Goal: Transaction & Acquisition: Obtain resource

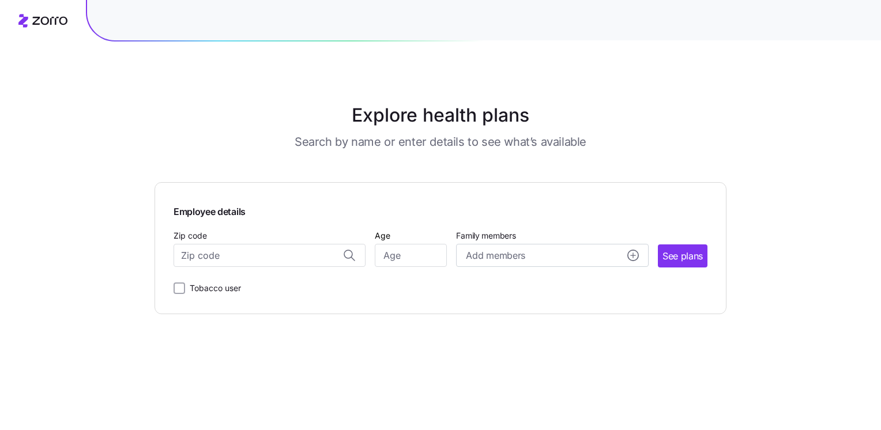
click at [230, 73] on main "Explore health plans Search by name or enter details to see what’s available Em…" at bounding box center [441, 215] width 572 height 430
click at [223, 265] on input "Zip code" at bounding box center [270, 255] width 192 height 23
type input "10016"
click at [397, 256] on input "Age" at bounding box center [411, 255] width 72 height 23
type input "35"
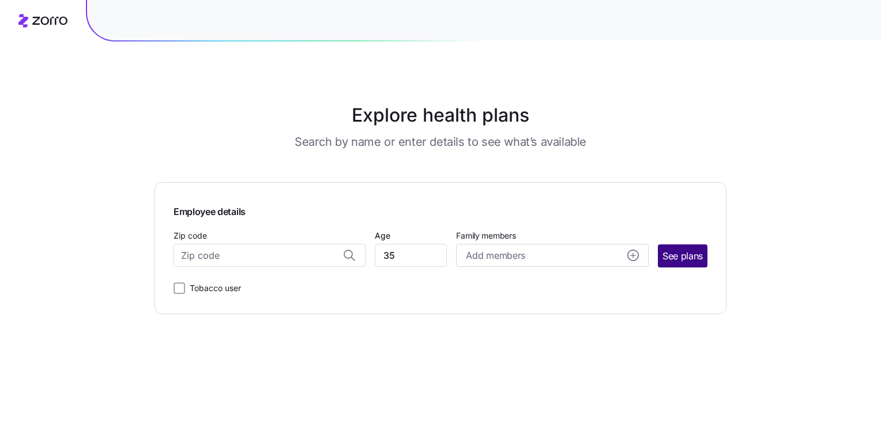
click at [697, 258] on span "See plans" at bounding box center [683, 256] width 40 height 14
click at [264, 254] on input "Zip code" at bounding box center [270, 255] width 192 height 23
click at [247, 288] on span "10016, [US_STATE][GEOGRAPHIC_DATA], [GEOGRAPHIC_DATA]" at bounding box center [268, 286] width 162 height 14
type input "10016, [US_STATE][GEOGRAPHIC_DATA], [GEOGRAPHIC_DATA]"
click at [687, 261] on span "See plans" at bounding box center [683, 256] width 40 height 14
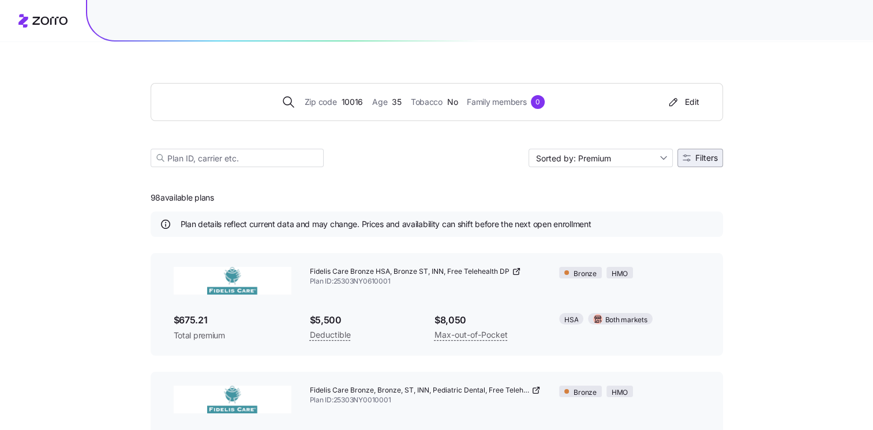
click at [692, 159] on span "Filters" at bounding box center [699, 158] width 35 height 8
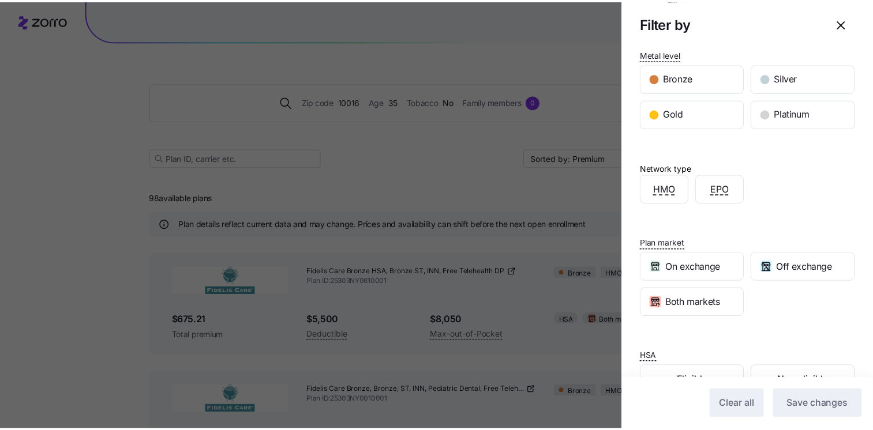
scroll to position [242, 0]
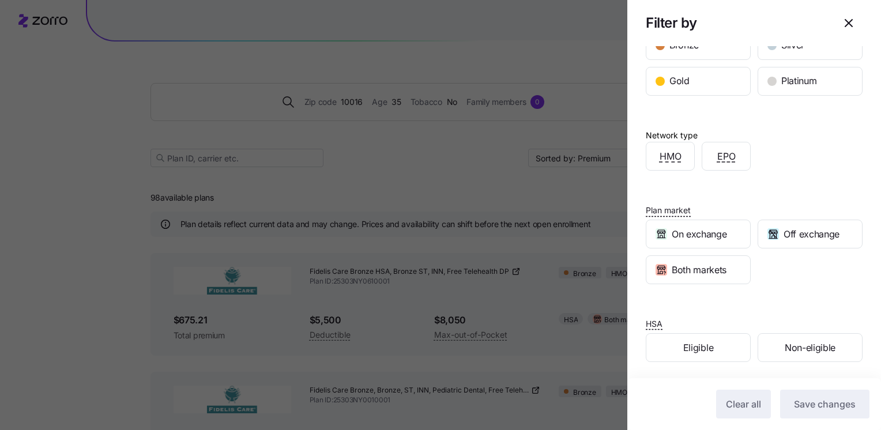
click at [500, 173] on div at bounding box center [440, 215] width 881 height 430
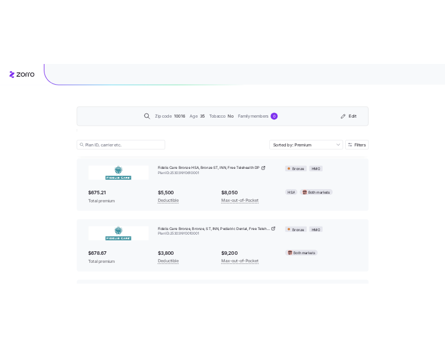
scroll to position [0, 0]
